Goal: Communication & Community: Connect with others

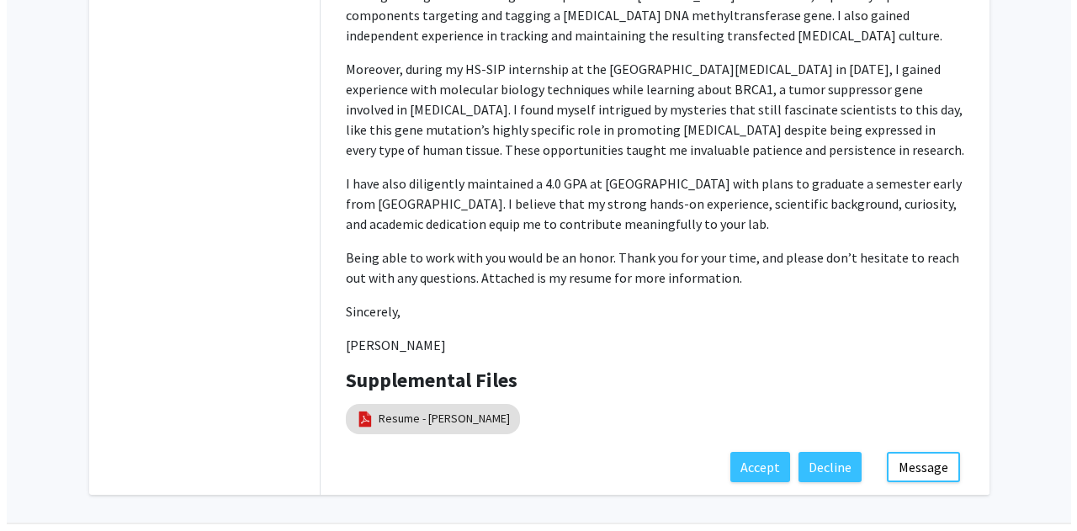
scroll to position [780, 0]
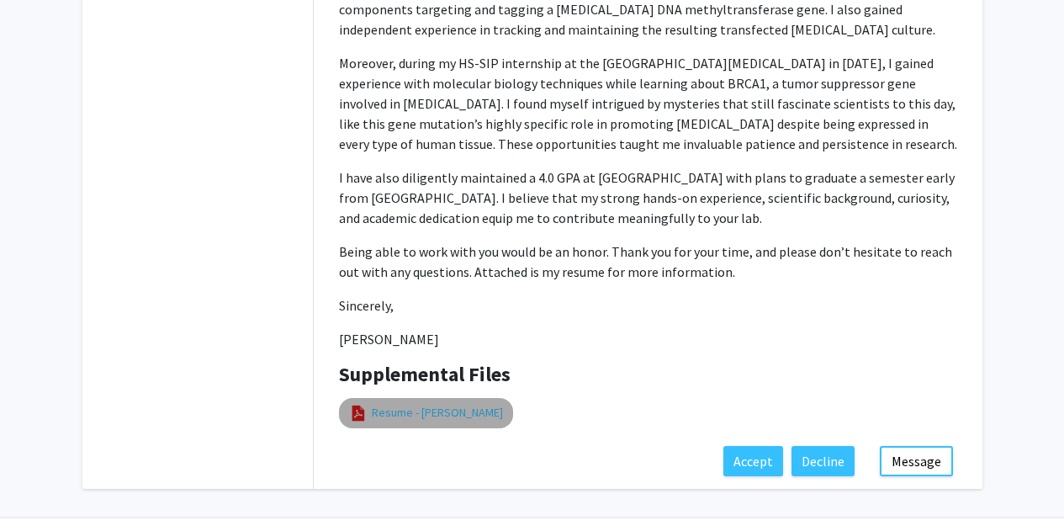
click at [445, 404] on link "Resume - [PERSON_NAME]" at bounding box center [437, 413] width 131 height 18
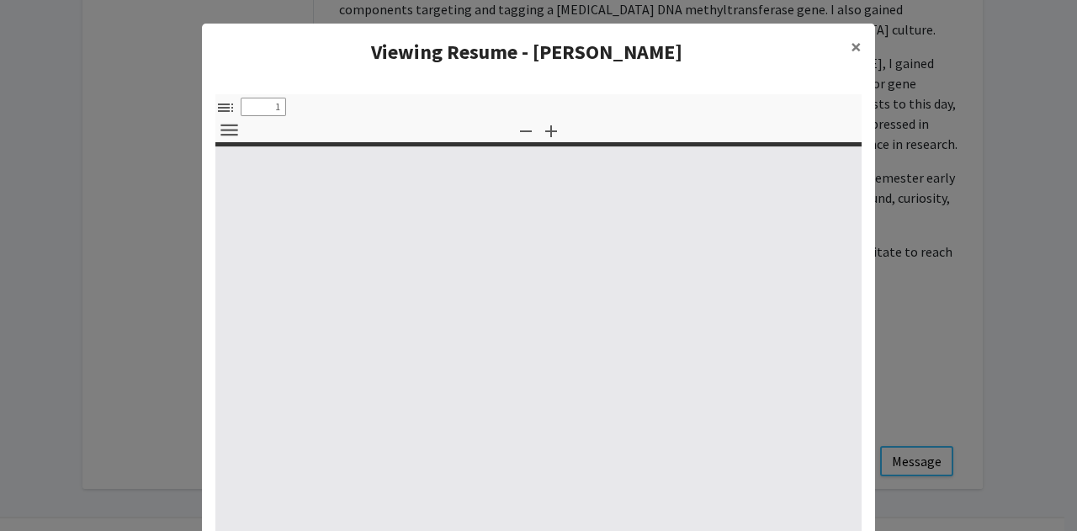
select select "custom"
type input "0"
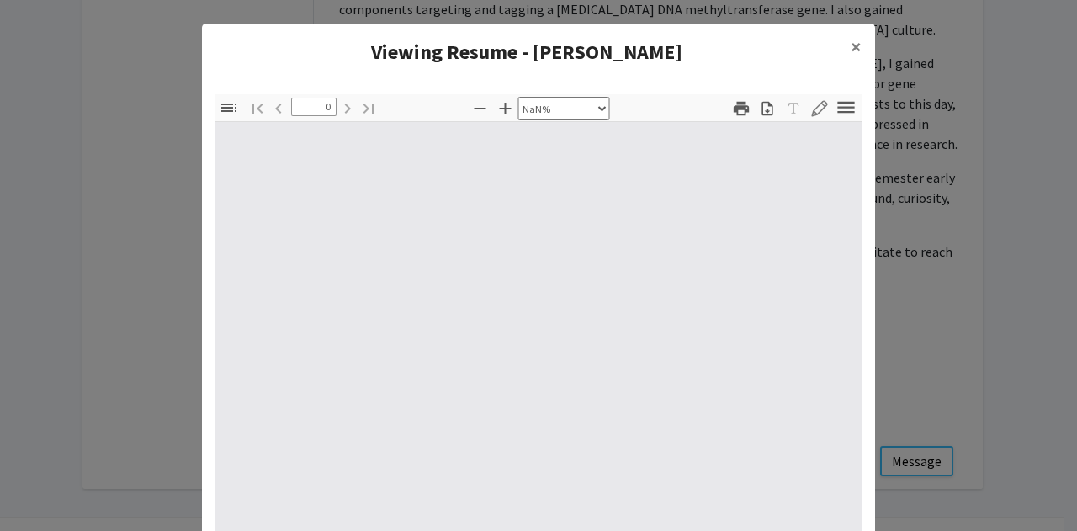
select select "auto"
type input "1"
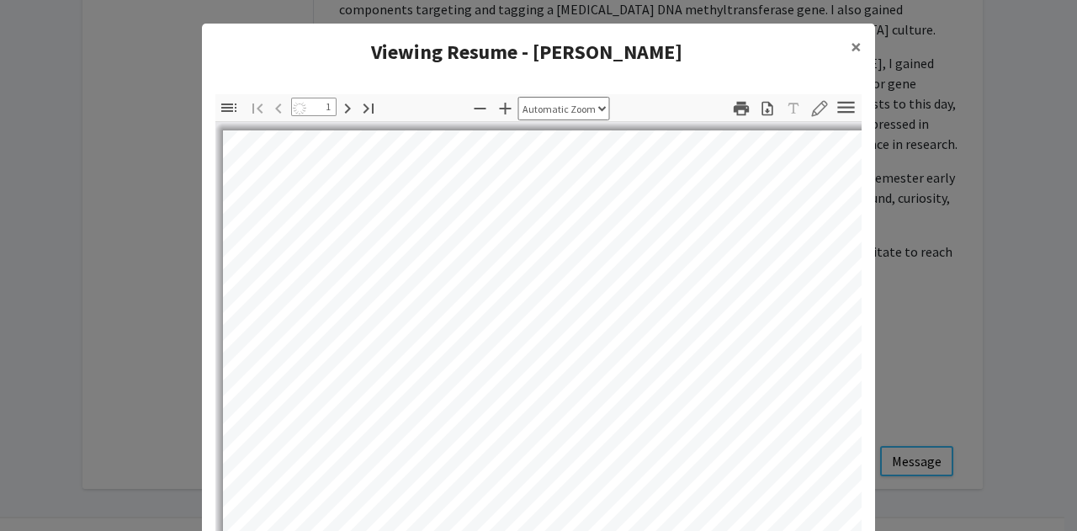
select select "auto"
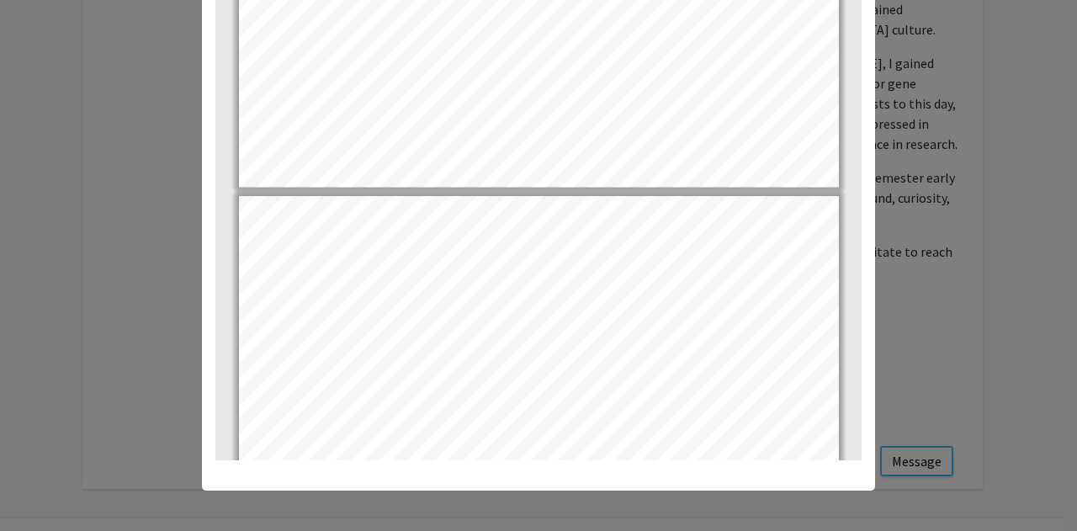
scroll to position [1366, 0]
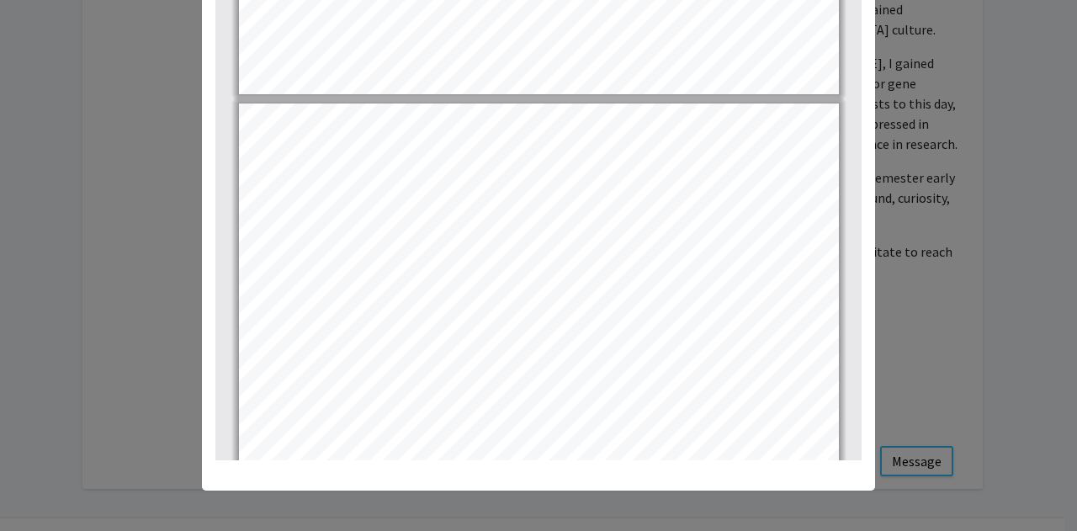
type input "1"
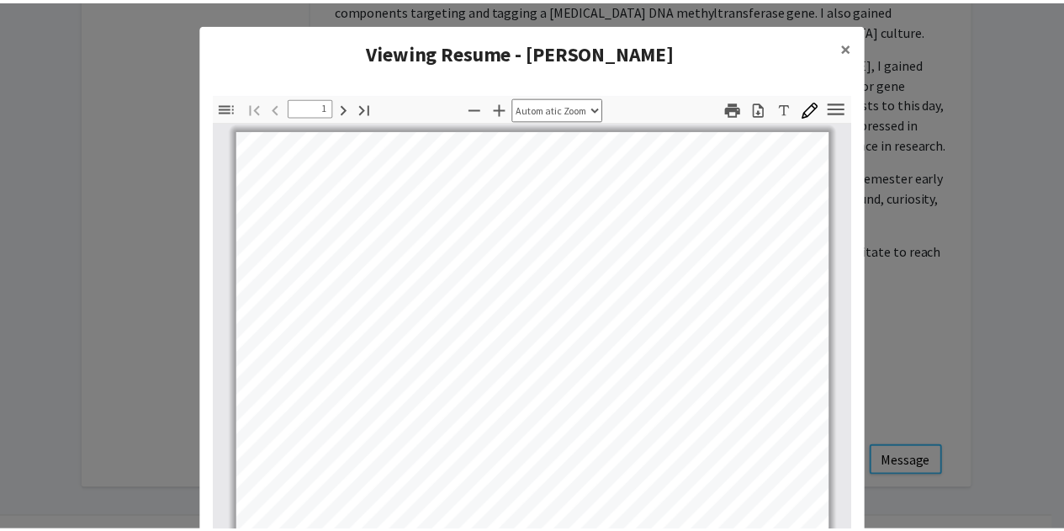
scroll to position [0, 0]
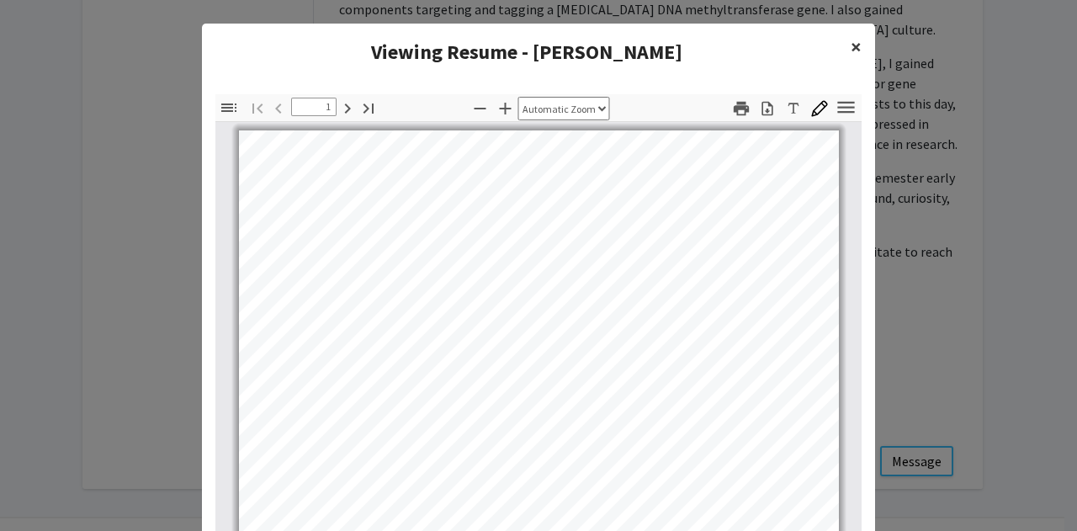
click at [856, 49] on button "×" at bounding box center [856, 47] width 38 height 47
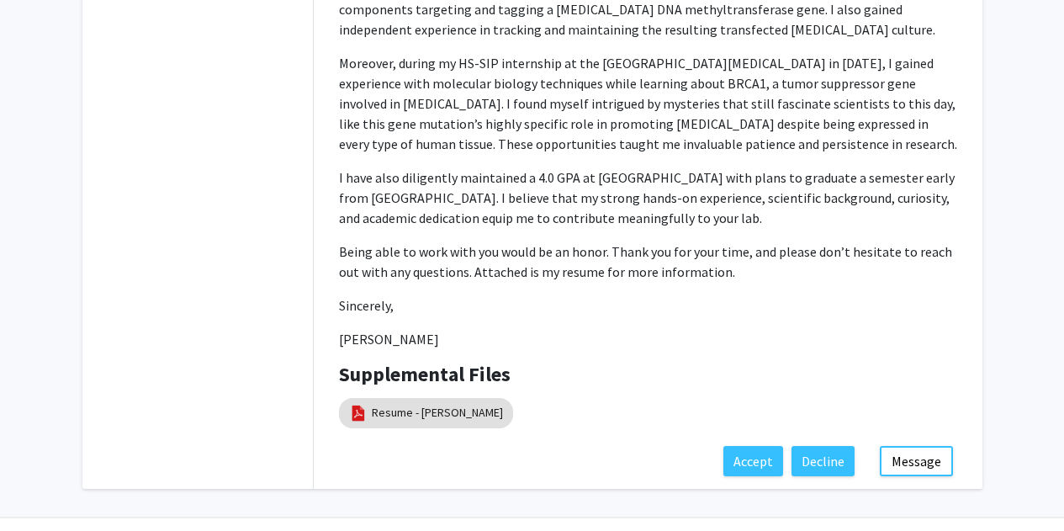
scroll to position [785, 0]
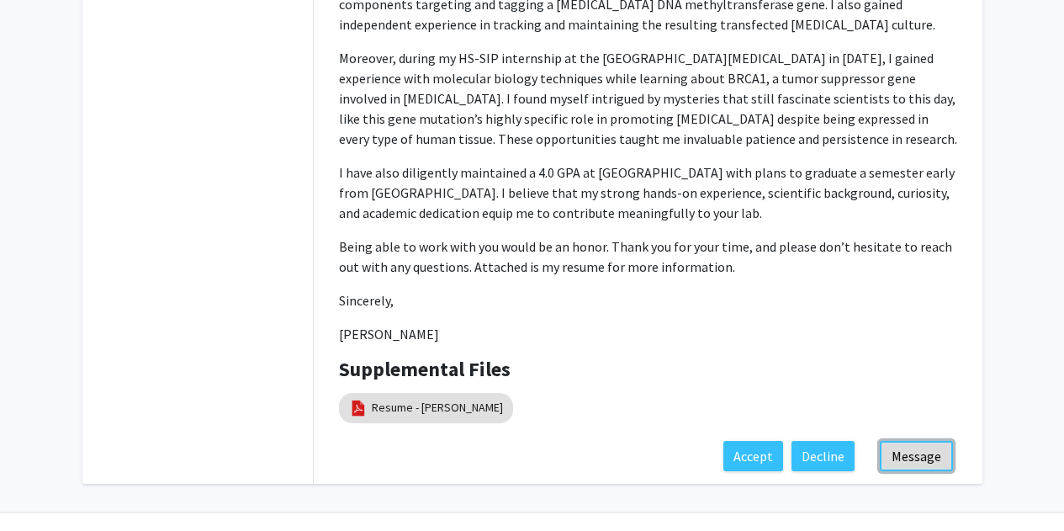
click at [919, 441] on button "Message" at bounding box center [916, 456] width 73 height 30
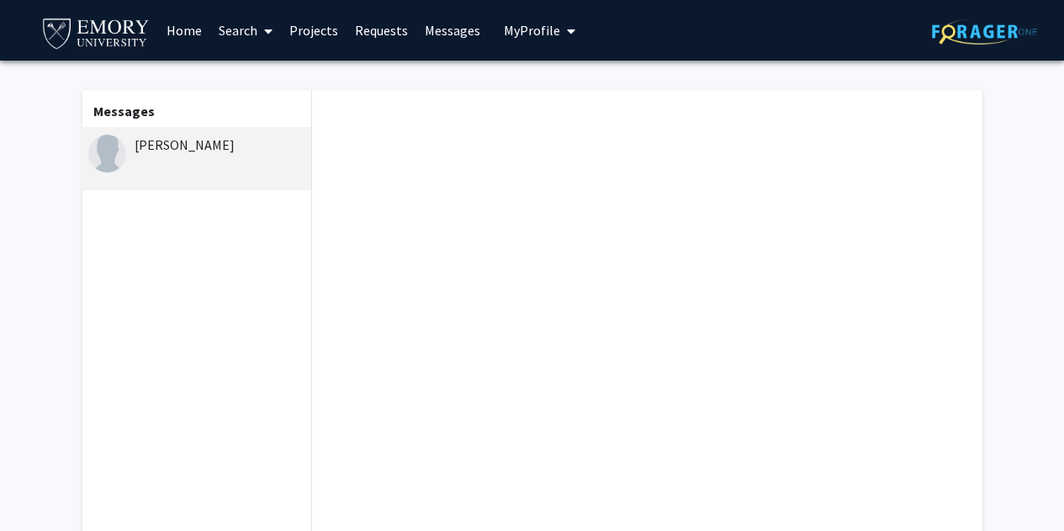
scroll to position [1, 0]
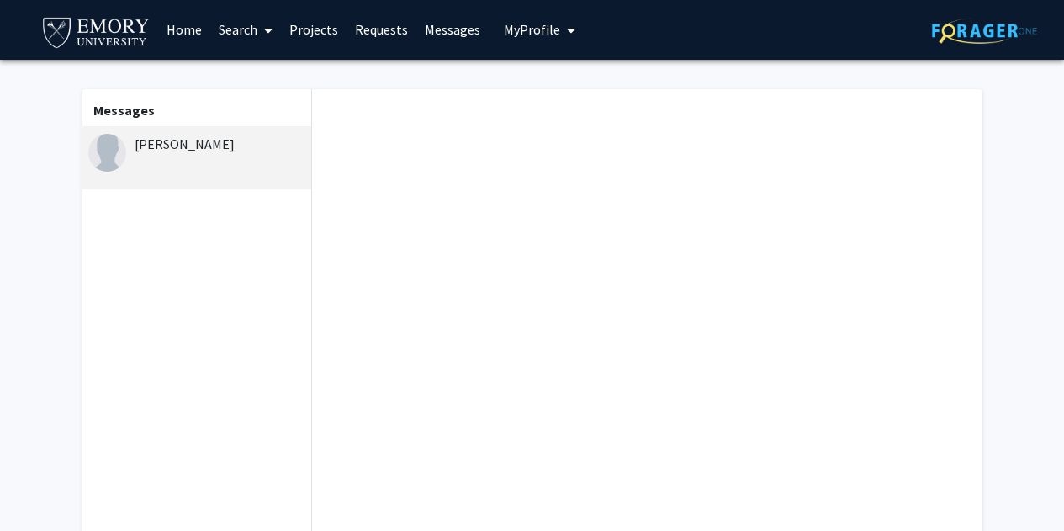
click at [156, 138] on div "[PERSON_NAME]" at bounding box center [198, 144] width 220 height 20
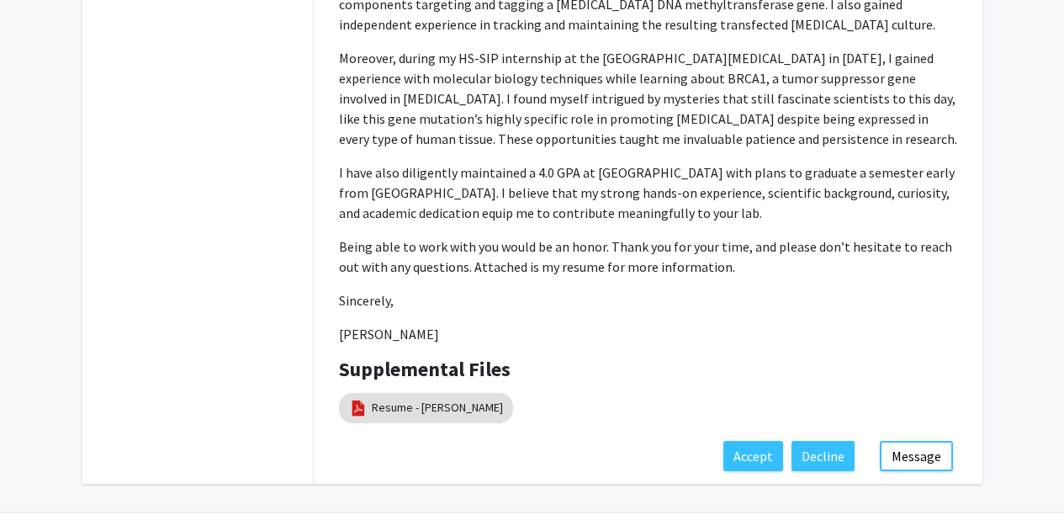
scroll to position [784, 0]
click at [916, 442] on button "Message" at bounding box center [916, 457] width 73 height 30
